Goal: Task Accomplishment & Management: Manage account settings

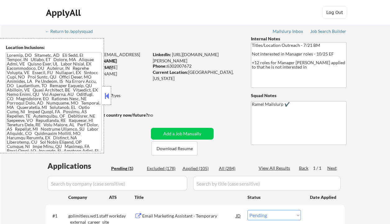
drag, startPoint x: 108, startPoint y: 95, endPoint x: 116, endPoint y: 97, distance: 8.5
click at [108, 95] on button at bounding box center [106, 95] width 7 height 9
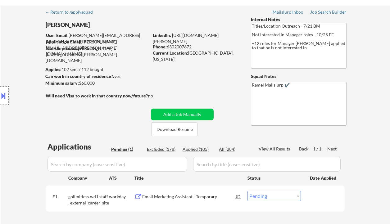
scroll to position [83, 0]
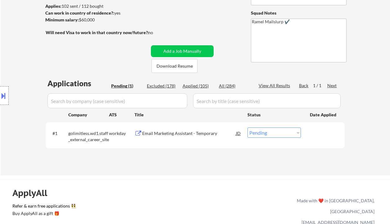
click at [172, 135] on div "Email Marketing Assistant - Temporary" at bounding box center [189, 133] width 94 height 6
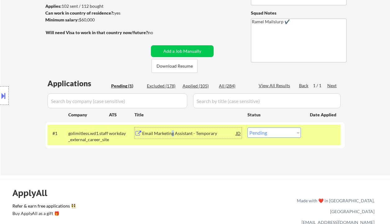
drag, startPoint x: 272, startPoint y: 134, endPoint x: 274, endPoint y: 137, distance: 4.3
click at [272, 134] on select "Choose an option... Pending Applied Excluded (Questions) Excluded (Expired) Exc…" at bounding box center [273, 133] width 53 height 10
select select ""excluded__other_""
click at [247, 128] on select "Choose an option... Pending Applied Excluded (Questions) Excluded (Expired) Exc…" at bounding box center [273, 133] width 53 height 10
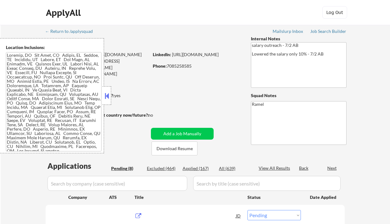
select select ""pending""
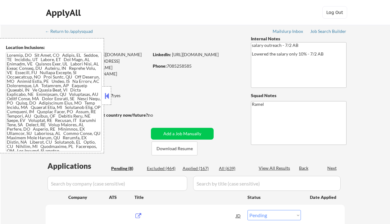
select select ""pending""
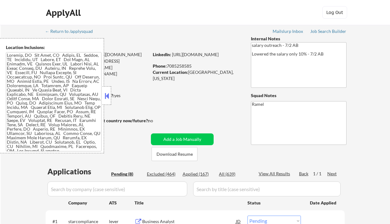
click at [105, 97] on button at bounding box center [106, 95] width 7 height 9
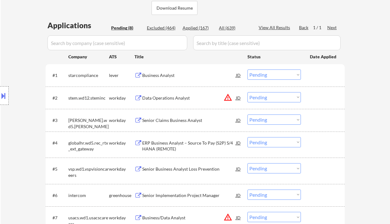
scroll to position [124, 0]
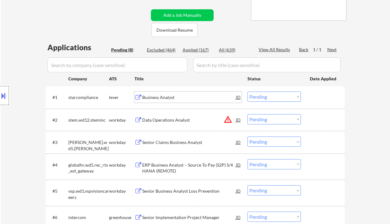
click at [157, 100] on div "Business Analyst" at bounding box center [189, 97] width 94 height 6
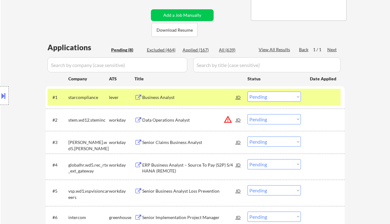
click at [5, 68] on div "Location Inclusions:" at bounding box center [55, 95] width 111 height 115
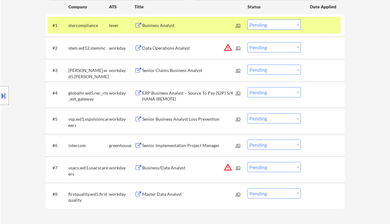
scroll to position [207, 0]
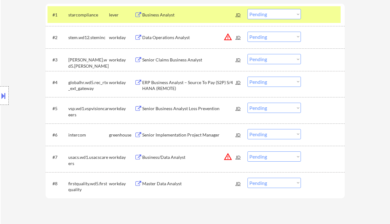
click at [13, 64] on div "Location Inclusions:" at bounding box center [55, 95] width 111 height 115
click at [162, 138] on div "Senior Implementation Project Manager" at bounding box center [189, 134] width 94 height 11
